Goal: Information Seeking & Learning: Learn about a topic

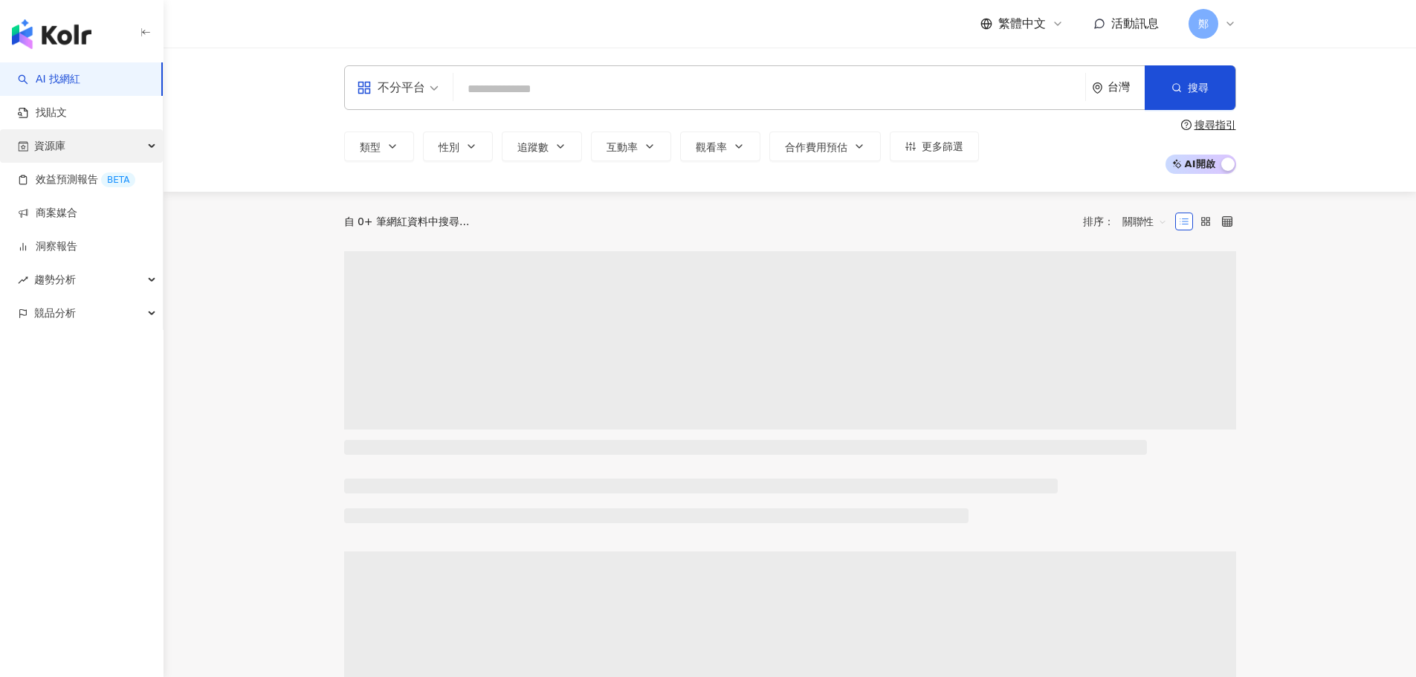
click at [111, 135] on div "資源庫" at bounding box center [81, 145] width 163 height 33
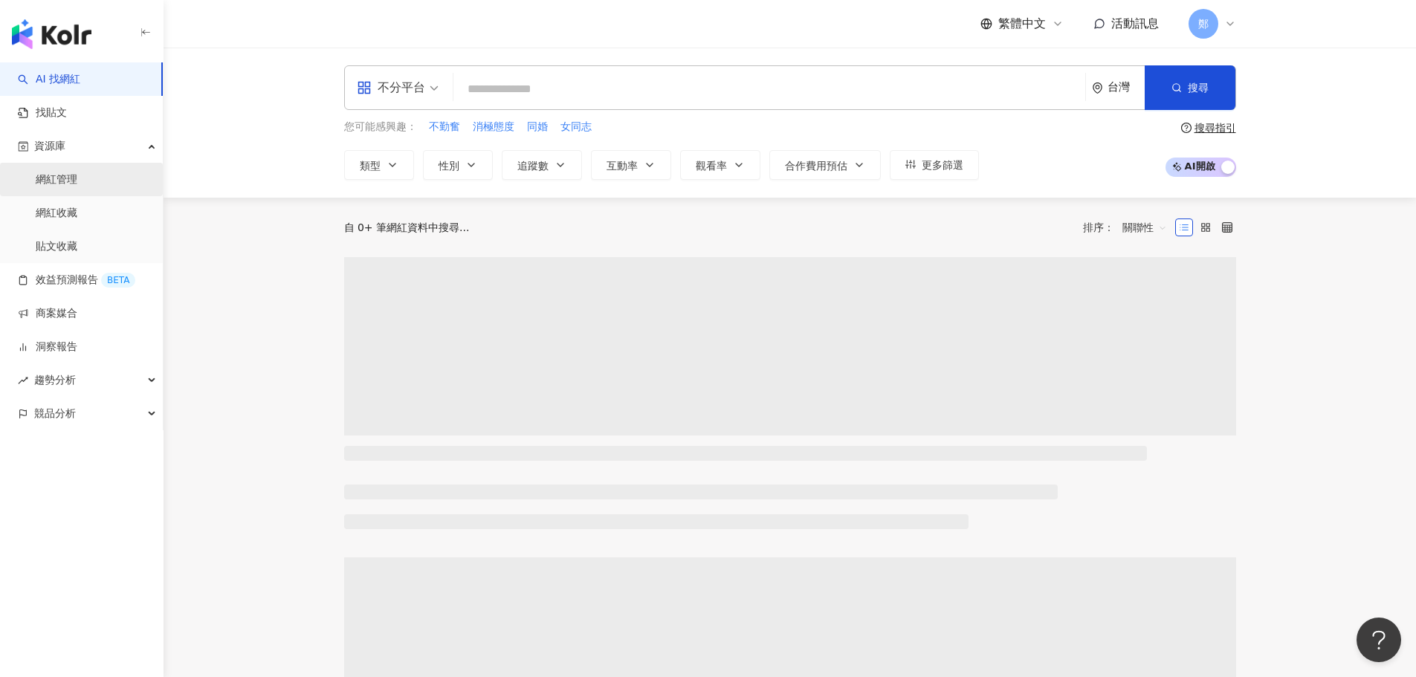
click at [66, 187] on link "網紅管理" at bounding box center [57, 179] width 42 height 15
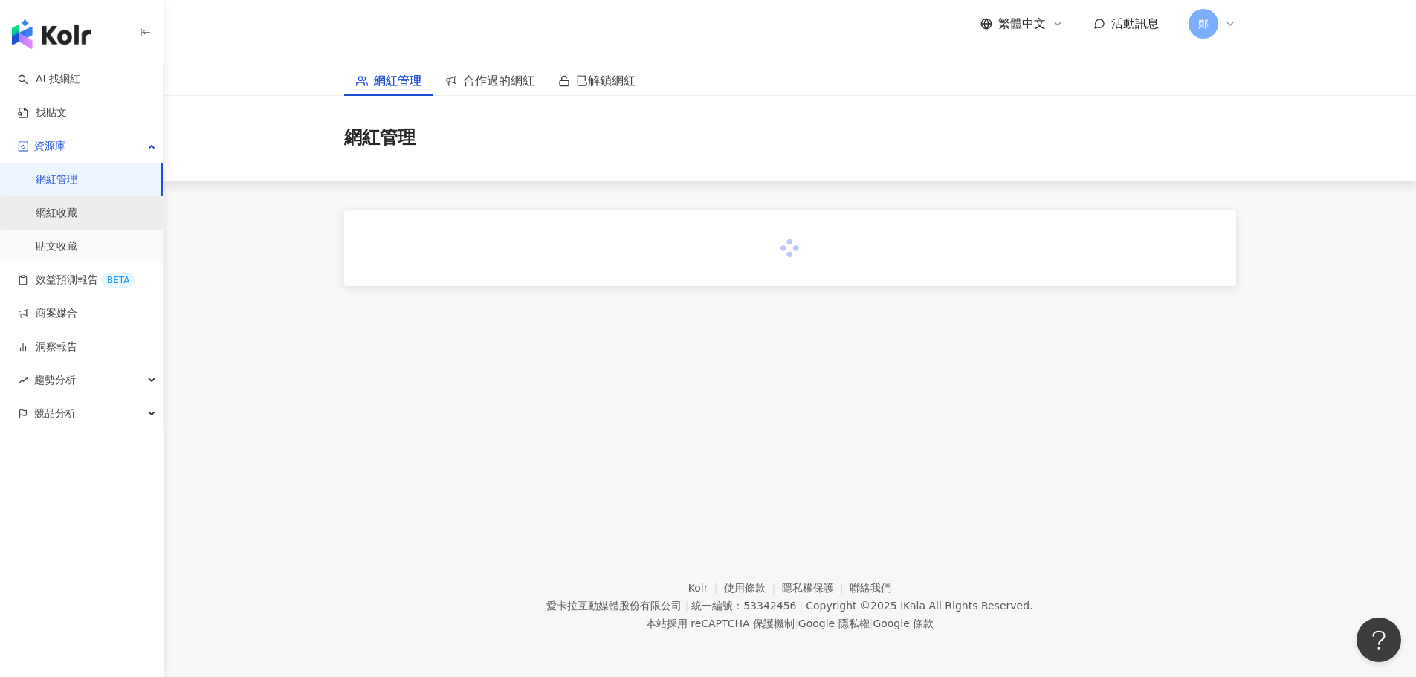
click at [36, 218] on link "網紅收藏" at bounding box center [57, 213] width 42 height 15
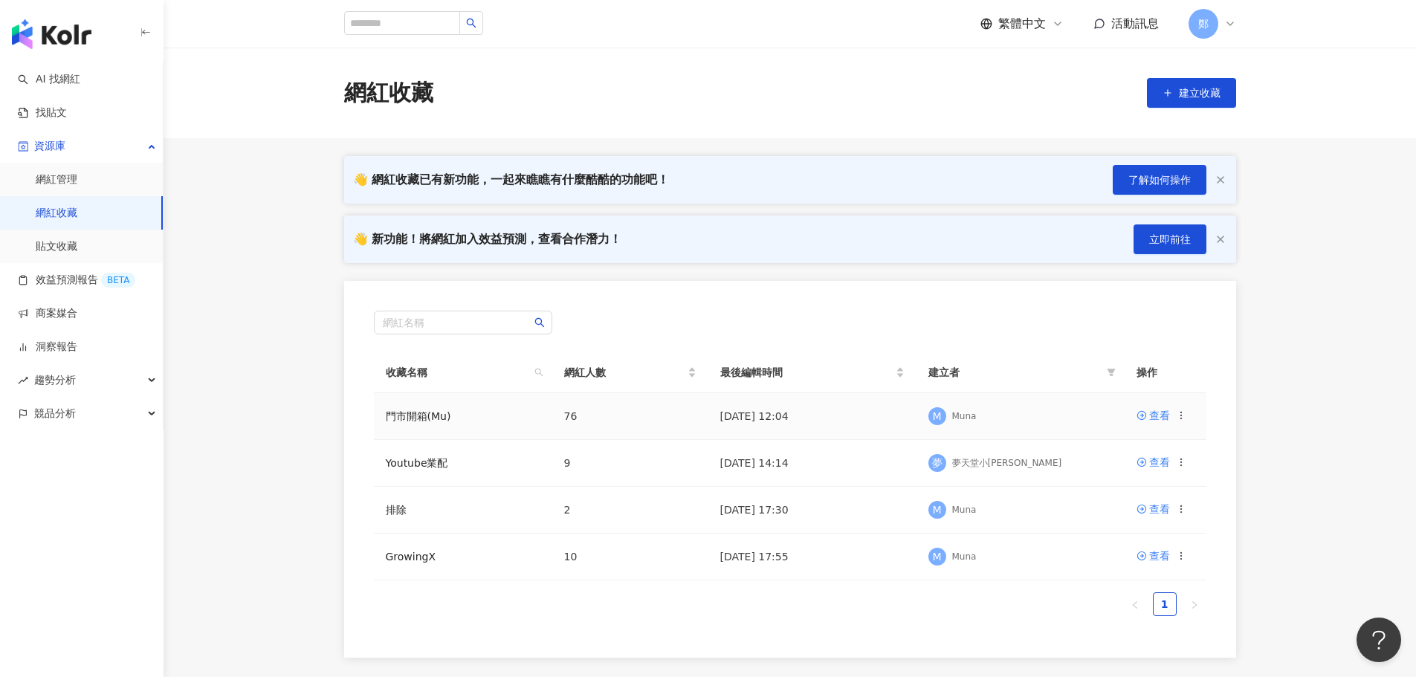
click at [497, 427] on td "門市開箱(Mu)" at bounding box center [463, 416] width 178 height 47
click at [1158, 417] on div "查看" at bounding box center [1159, 415] width 21 height 16
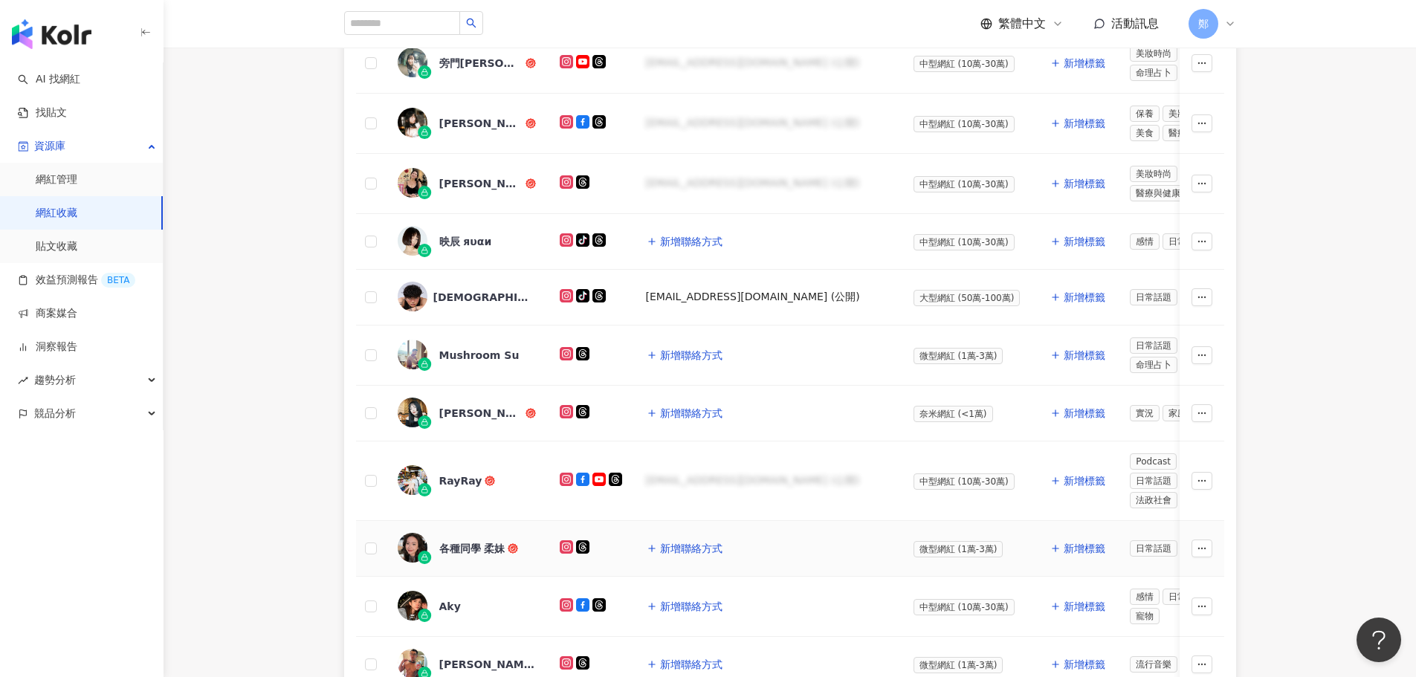
scroll to position [324, 0]
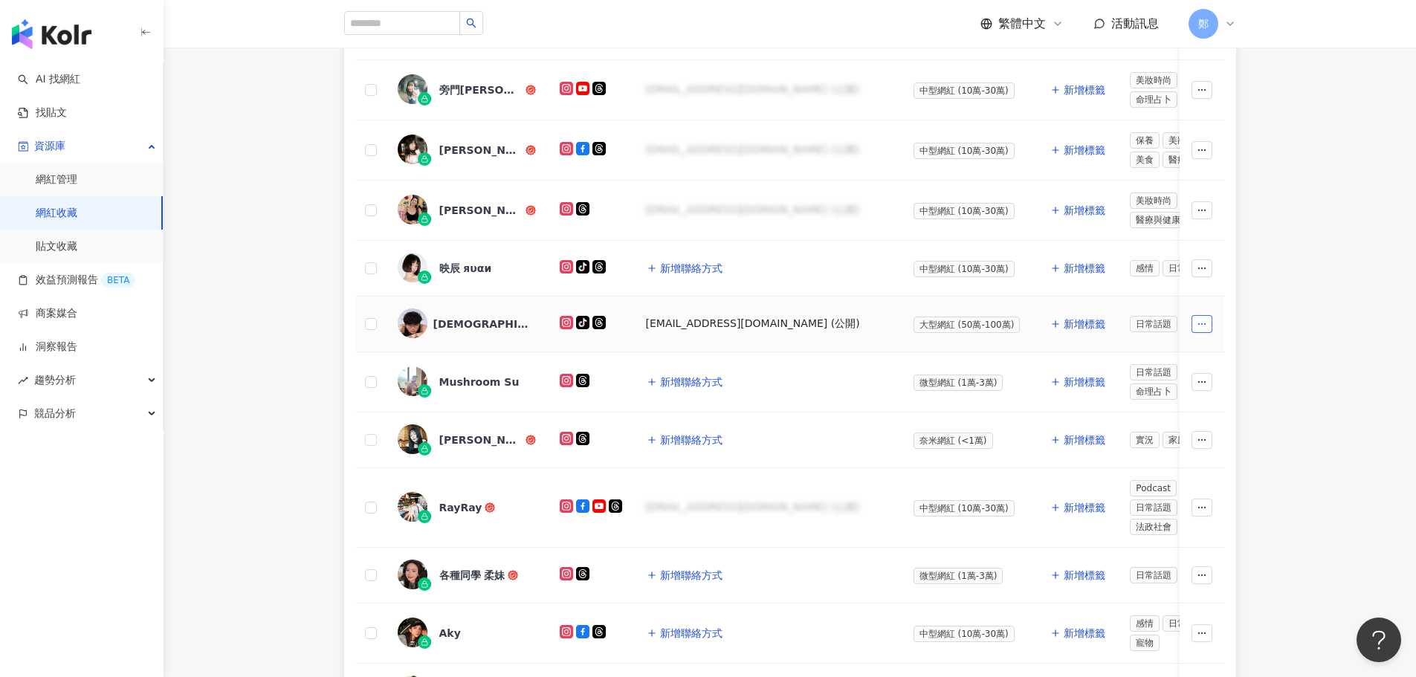
click at [1196, 324] on icon "button" at bounding box center [1201, 324] width 10 height 10
click at [1260, 357] on div "網紅名稱 社群平台 聯絡資訊 網紅量級 自訂標籤 網紅類型 追蹤數 K-Score 近三個月 受眾主要年齡 受眾主要性別 互動率 近三個月 Reels 互動率…" at bounding box center [789, 424] width 951 height 869
click at [452, 325] on span "[DEMOGRAPHIC_DATA]" at bounding box center [481, 324] width 97 height 15
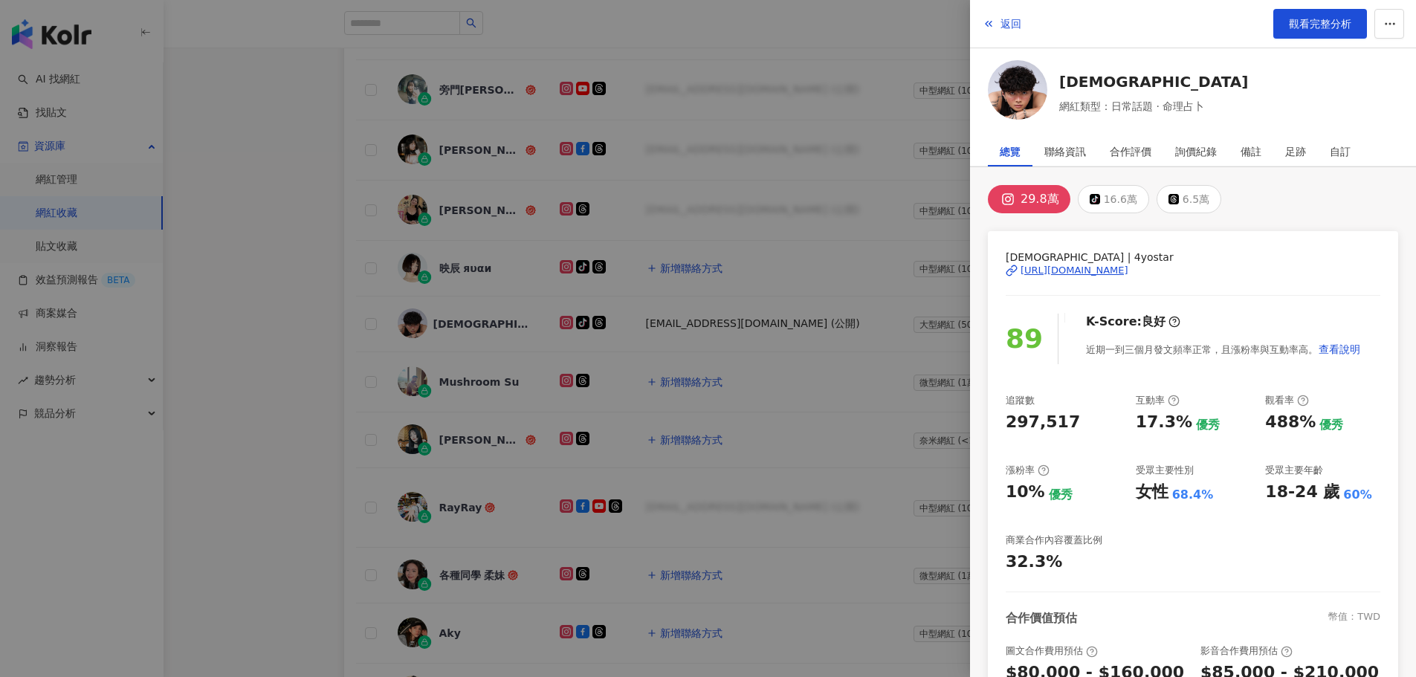
click at [294, 260] on div at bounding box center [708, 338] width 1416 height 677
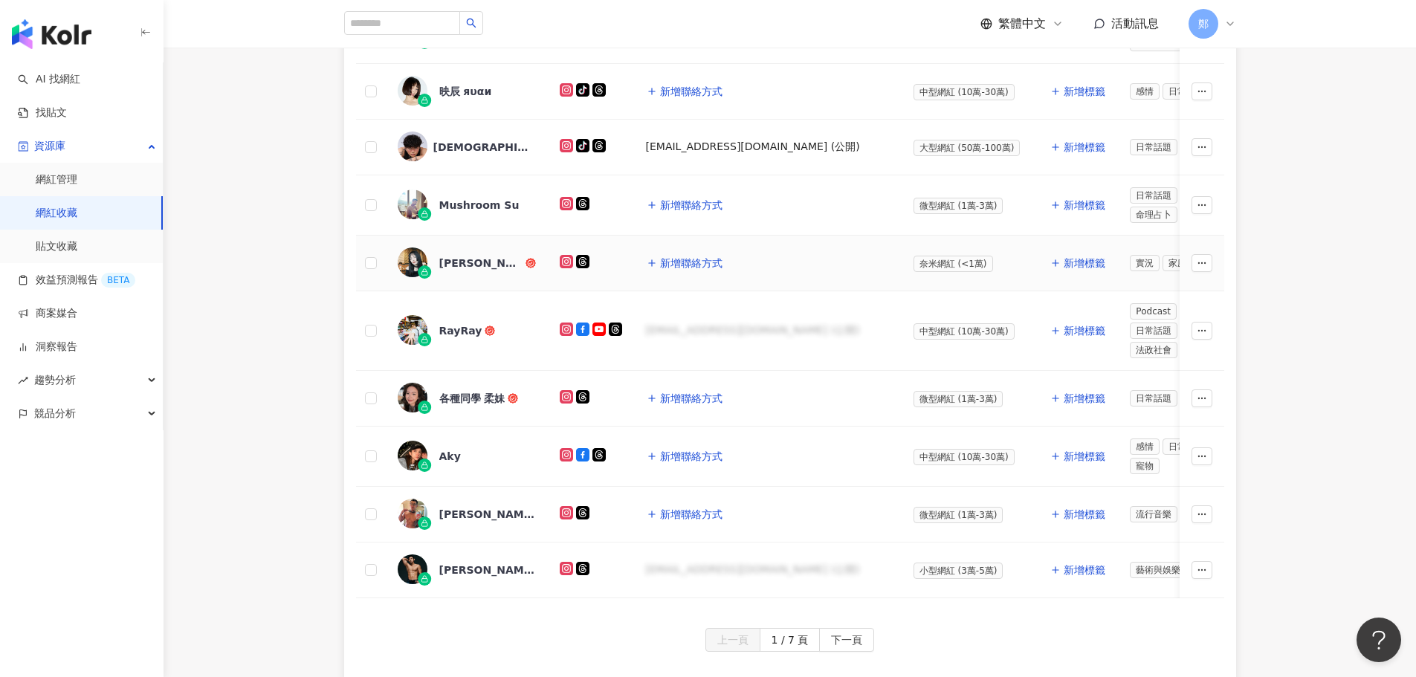
scroll to position [696, 0]
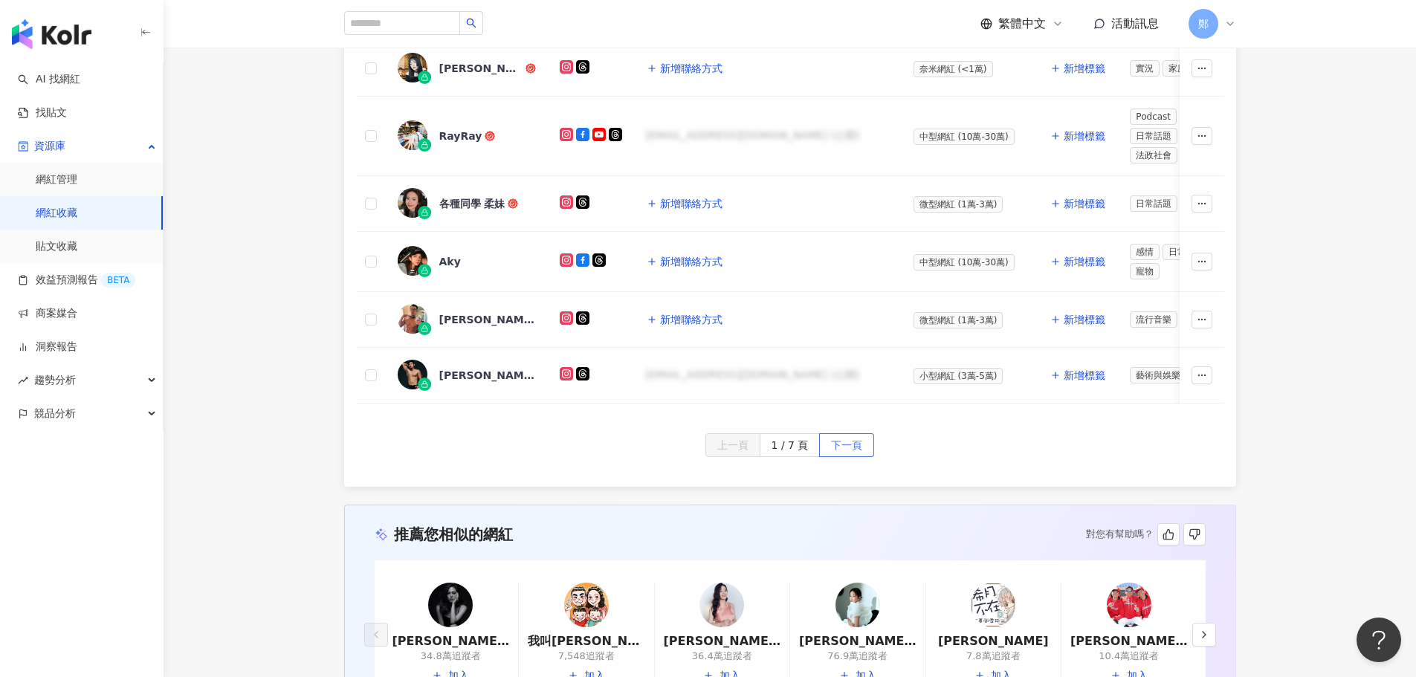
click at [833, 458] on span "下一頁" at bounding box center [846, 446] width 31 height 24
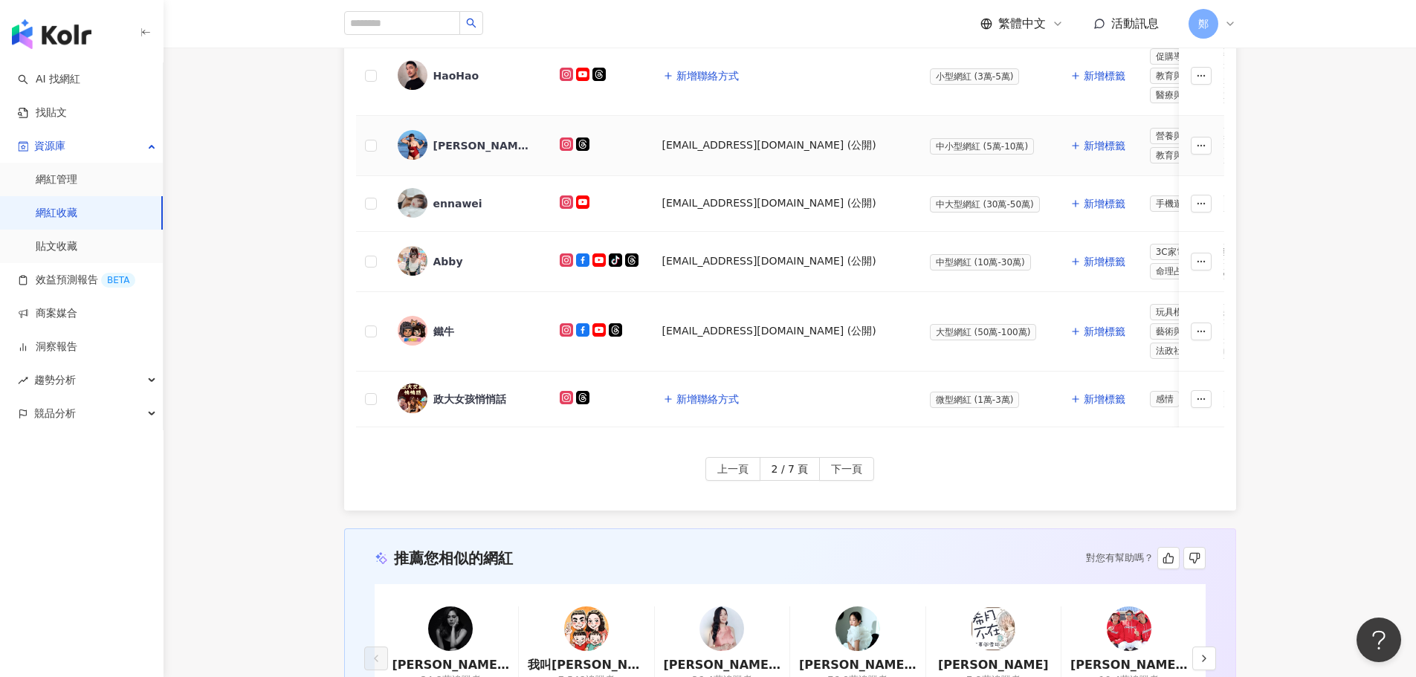
scroll to position [398, 0]
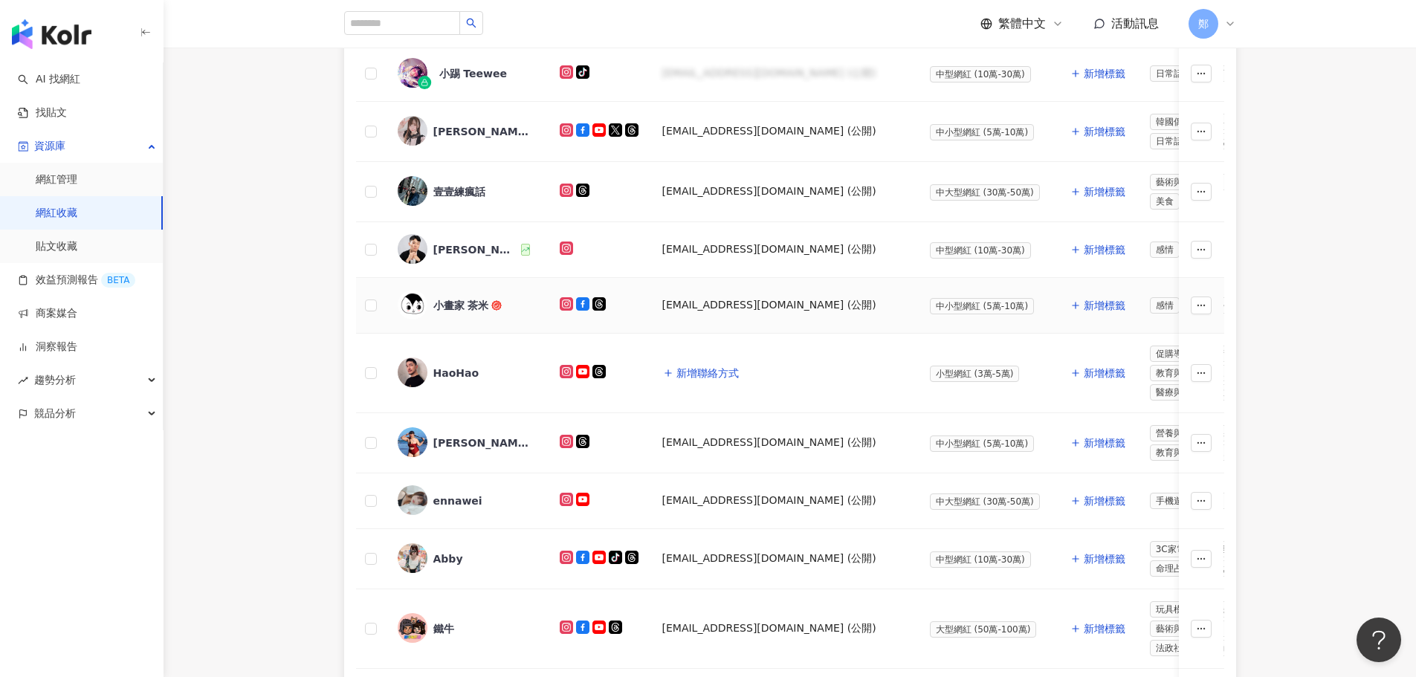
click at [433, 293] on div "小畫家 茶米" at bounding box center [467, 305] width 138 height 31
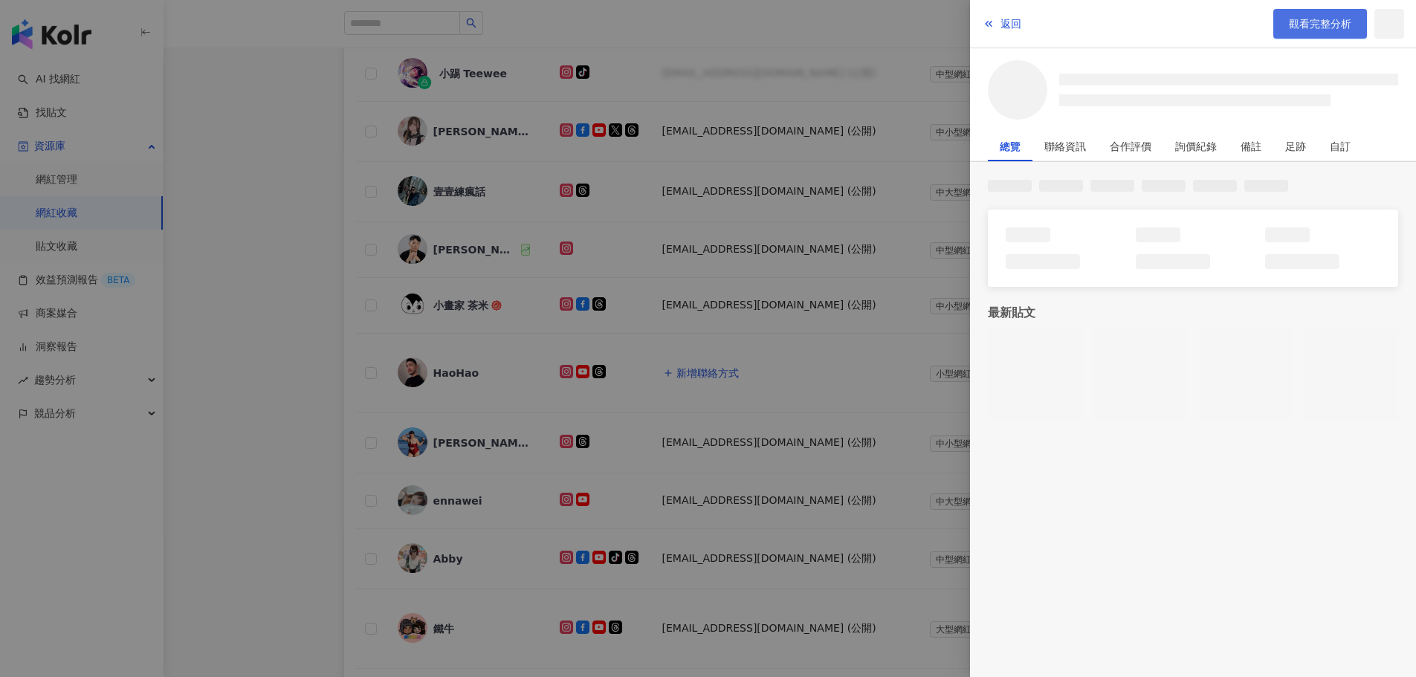
click at [1276, 26] on link "觀看完整分析" at bounding box center [1320, 24] width 94 height 30
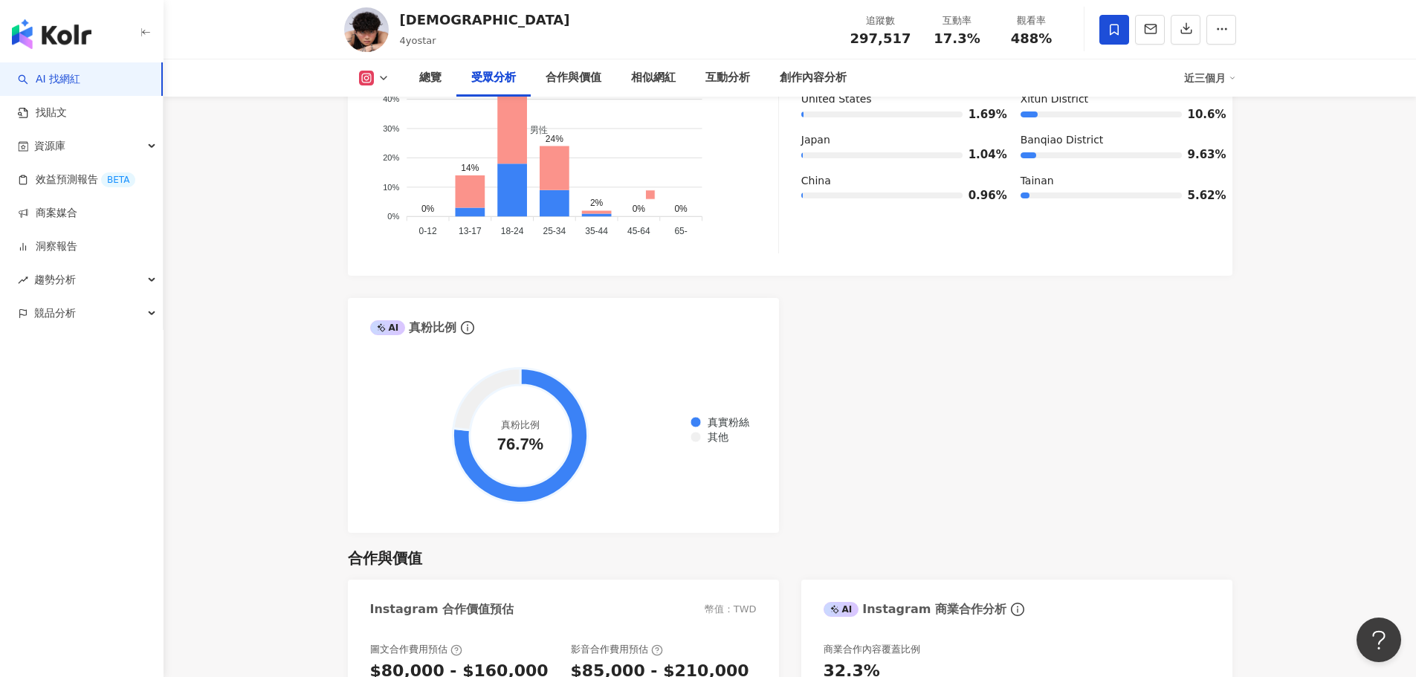
scroll to position [1412, 0]
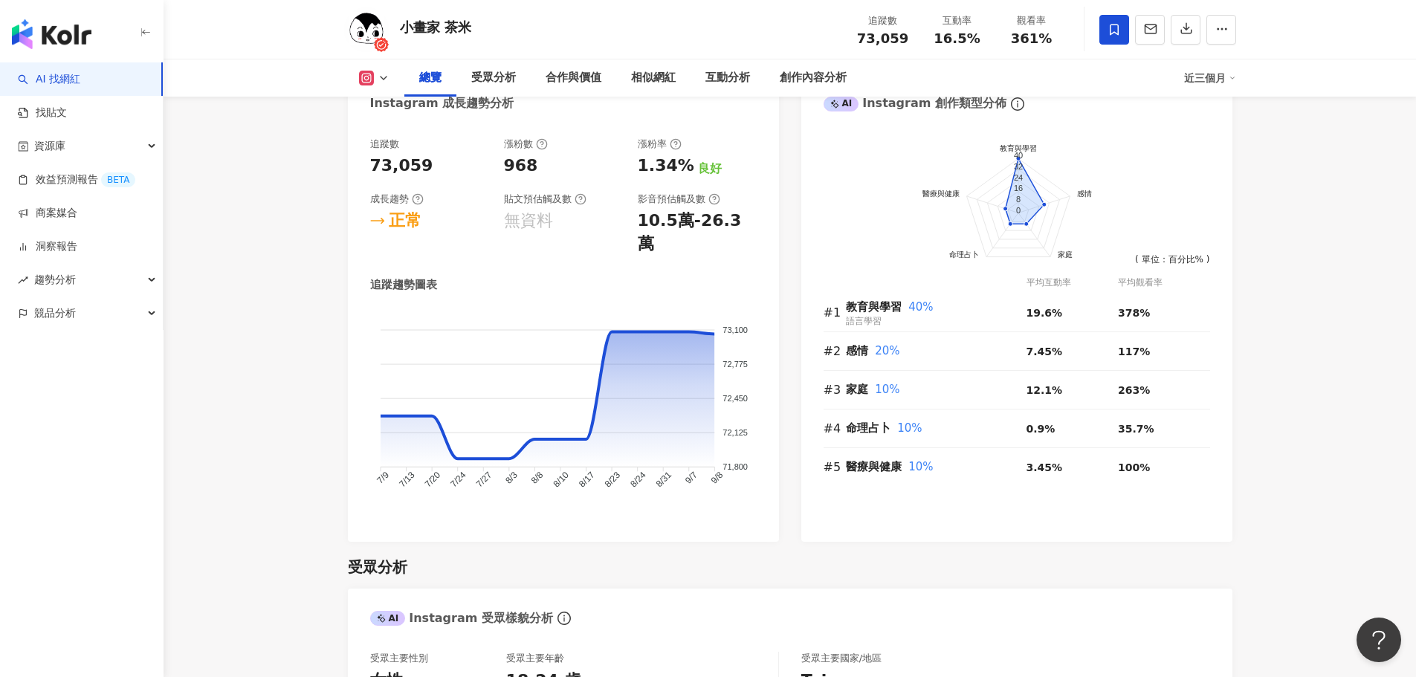
scroll to position [892, 0]
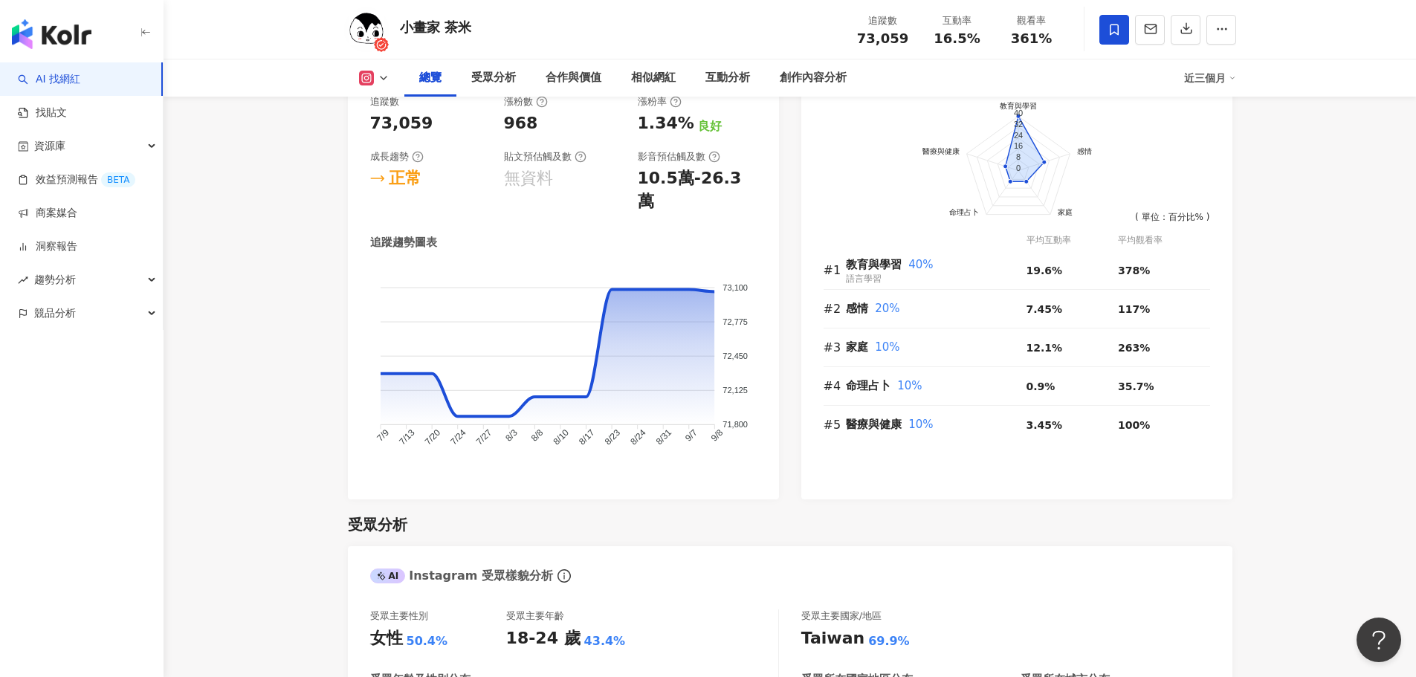
click at [370, 75] on rect at bounding box center [366, 78] width 12 height 11
click at [378, 107] on button "Instagram" at bounding box center [397, 105] width 89 height 21
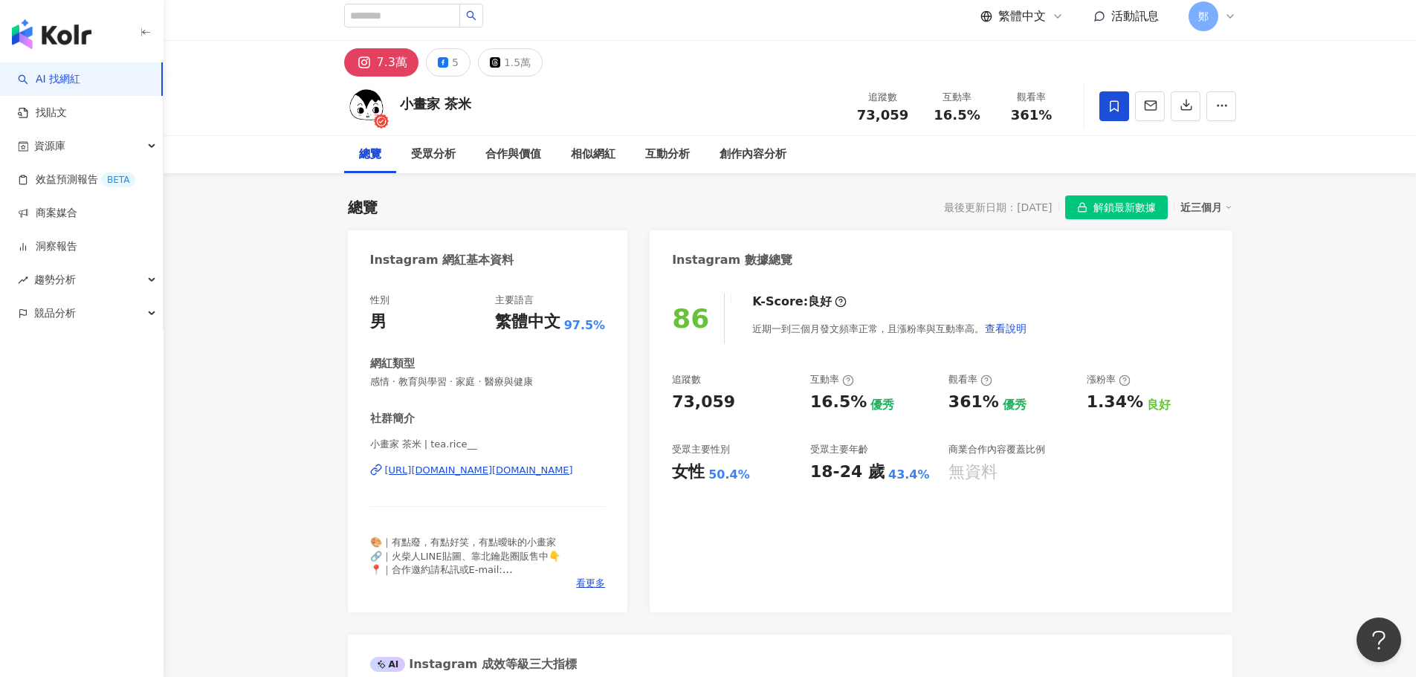
scroll to position [0, 0]
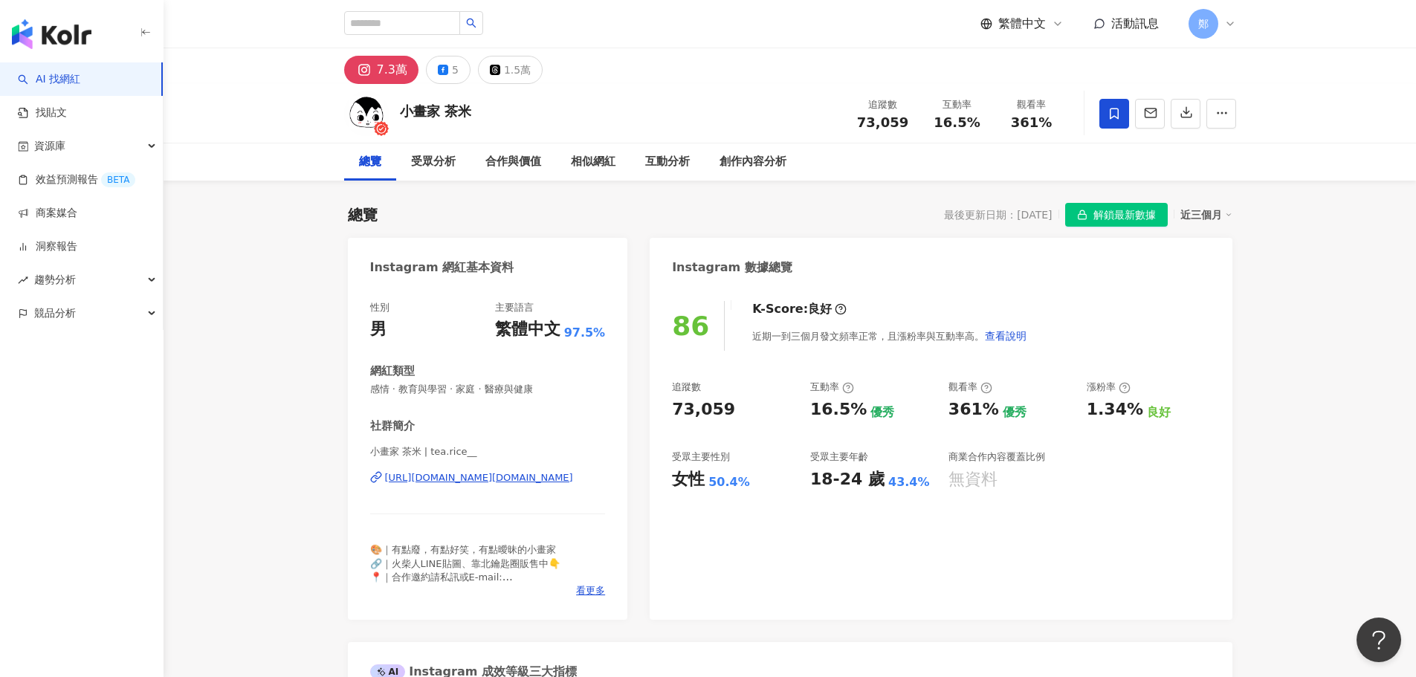
click at [530, 478] on div "[URL][DOMAIN_NAME][DOMAIN_NAME]" at bounding box center [479, 477] width 188 height 13
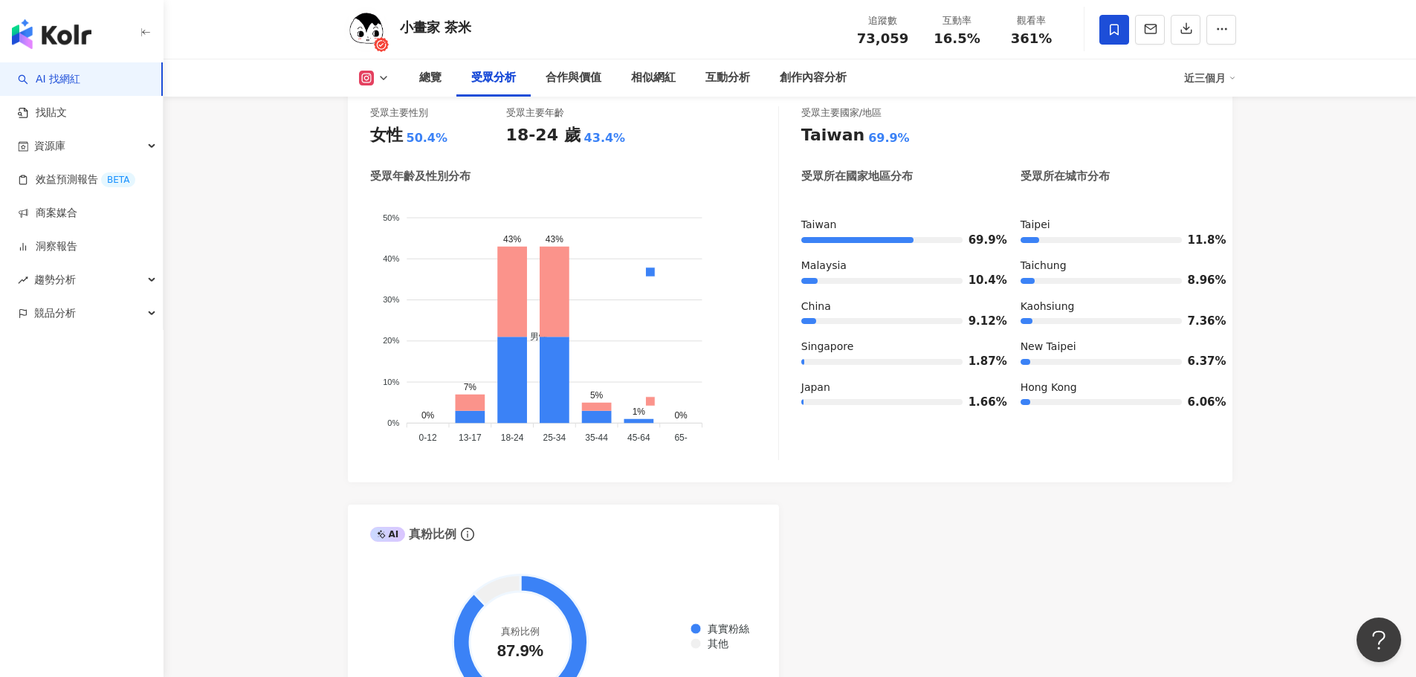
scroll to position [1338, 0]
